Goal: Information Seeking & Learning: Learn about a topic

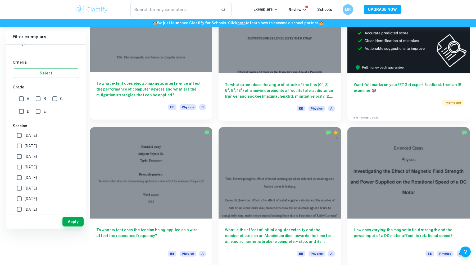
scroll to position [211, 0]
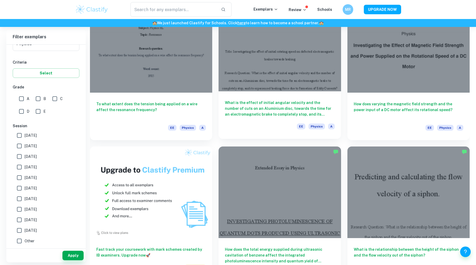
click at [251, 69] on div at bounding box center [279, 46] width 122 height 92
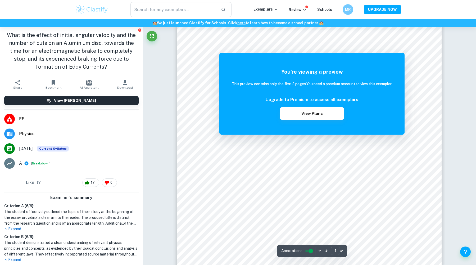
scroll to position [159, 0]
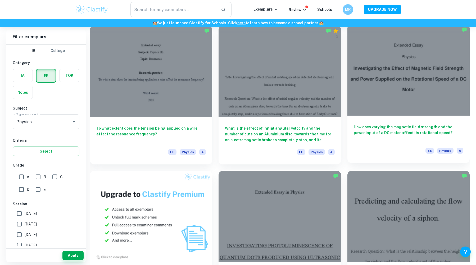
scroll to position [185, 0]
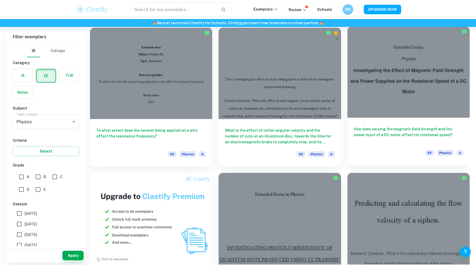
click at [383, 96] on div at bounding box center [408, 72] width 122 height 92
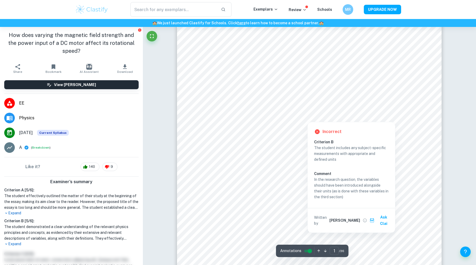
scroll to position [106, 0]
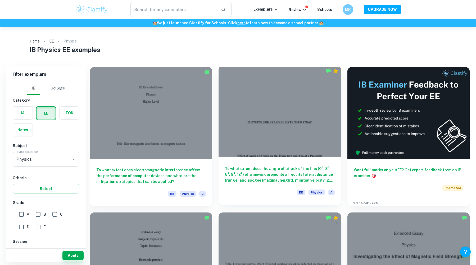
click at [227, 112] on div at bounding box center [279, 112] width 122 height 92
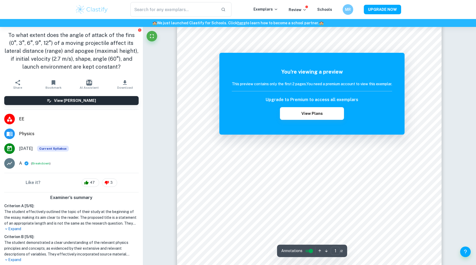
scroll to position [79, 0]
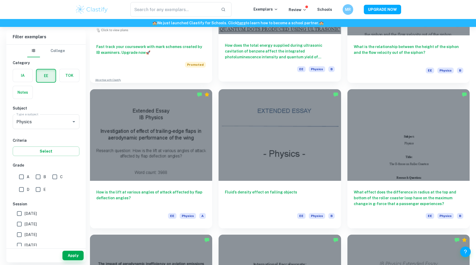
scroll to position [423, 0]
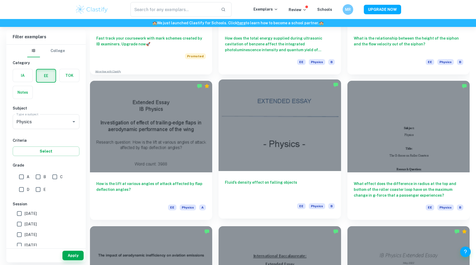
click at [265, 128] on div at bounding box center [279, 126] width 122 height 92
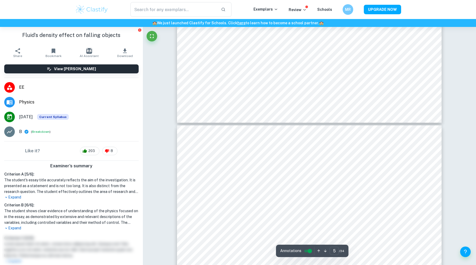
type input "6"
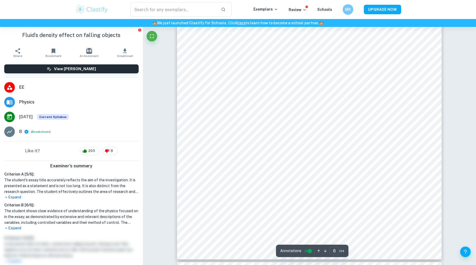
scroll to position [1930, 0]
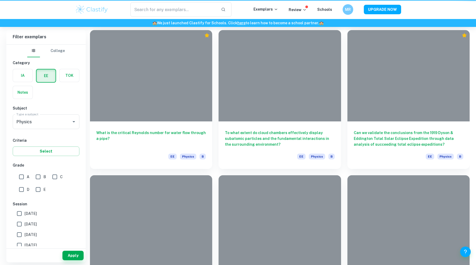
scroll to position [423, 0]
